Goal: Task Accomplishment & Management: Complete application form

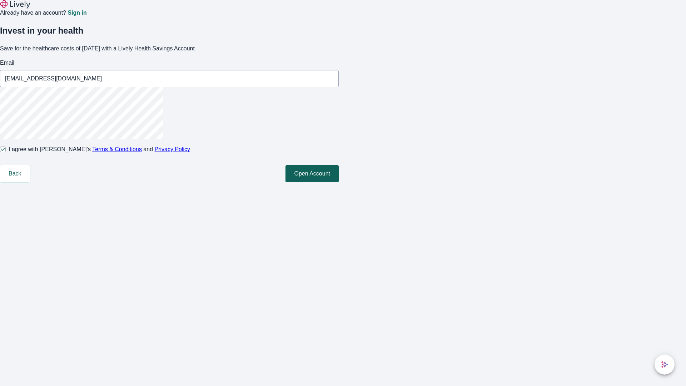
click at [339, 182] on button "Open Account" at bounding box center [312, 173] width 53 height 17
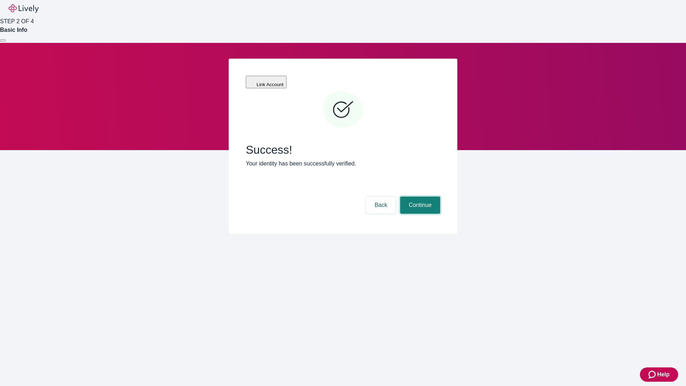
click at [419, 197] on button "Continue" at bounding box center [420, 205] width 40 height 17
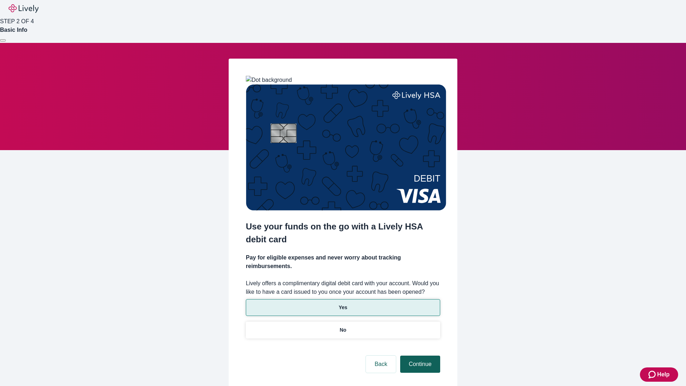
click at [343, 304] on p "Yes" at bounding box center [343, 308] width 9 height 8
click at [419, 356] on button "Continue" at bounding box center [420, 364] width 40 height 17
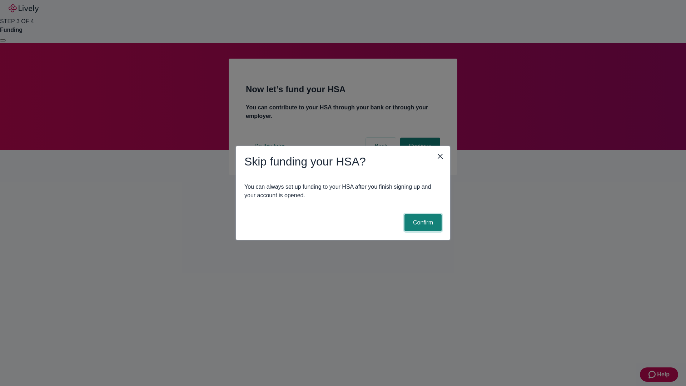
click at [422, 223] on button "Confirm" at bounding box center [423, 222] width 37 height 17
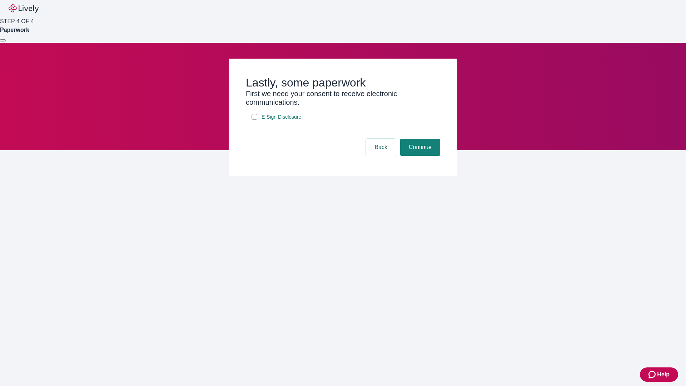
click at [254, 120] on input "E-Sign Disclosure" at bounding box center [255, 117] width 6 height 6
checkbox input "true"
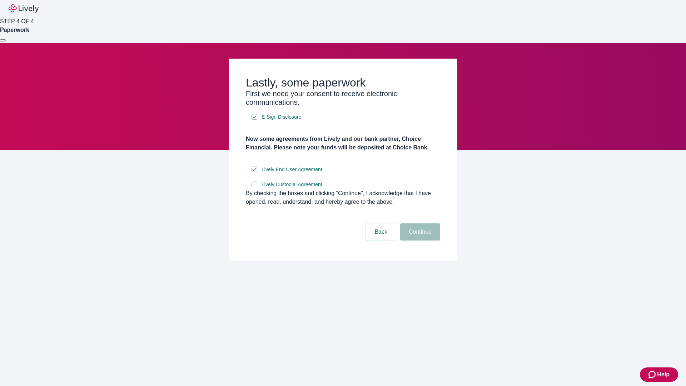
click at [254, 187] on input "Lively Custodial Agreement" at bounding box center [255, 185] width 6 height 6
checkbox input "true"
click at [419, 240] on button "Continue" at bounding box center [420, 231] width 40 height 17
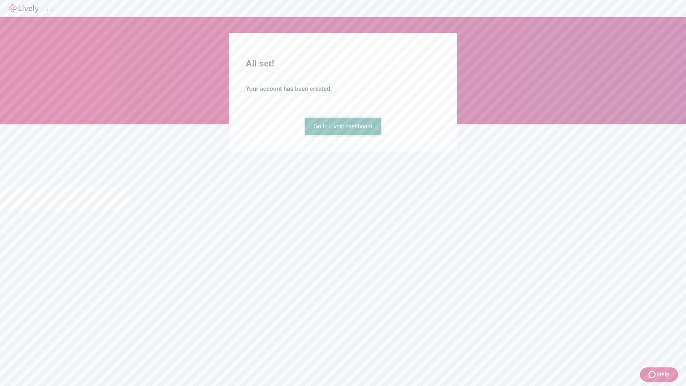
click at [343, 135] on link "Go to Lively dashboard" at bounding box center [343, 126] width 76 height 17
